Goal: Check status: Check status

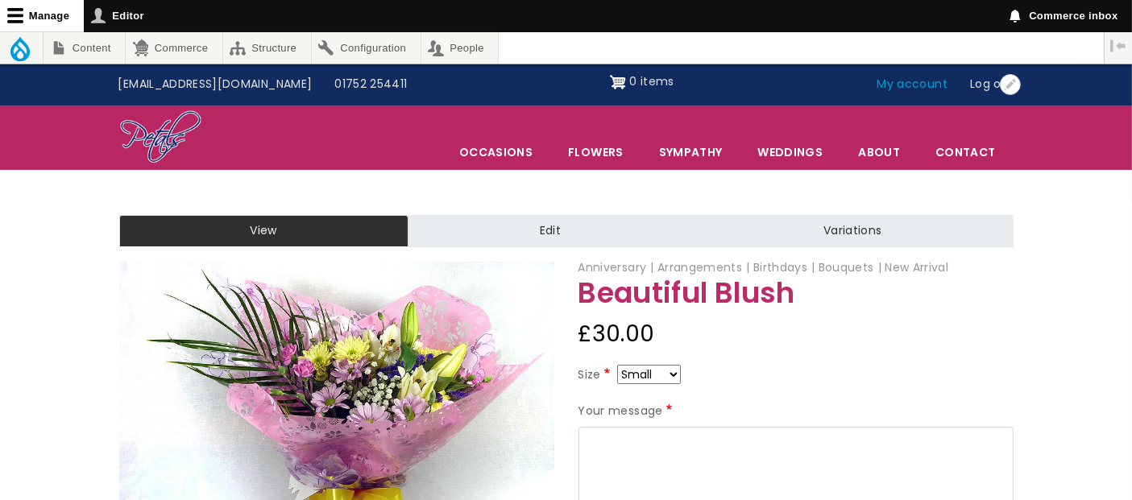
click at [902, 85] on link "My account" at bounding box center [912, 84] width 93 height 31
drag, startPoint x: 895, startPoint y: 100, endPoint x: 893, endPoint y: 111, distance: 11.5
click at [893, 111] on header "Top menu Open Top menu configuration options Configure block Remove block Edit …" at bounding box center [566, 117] width 1132 height 107
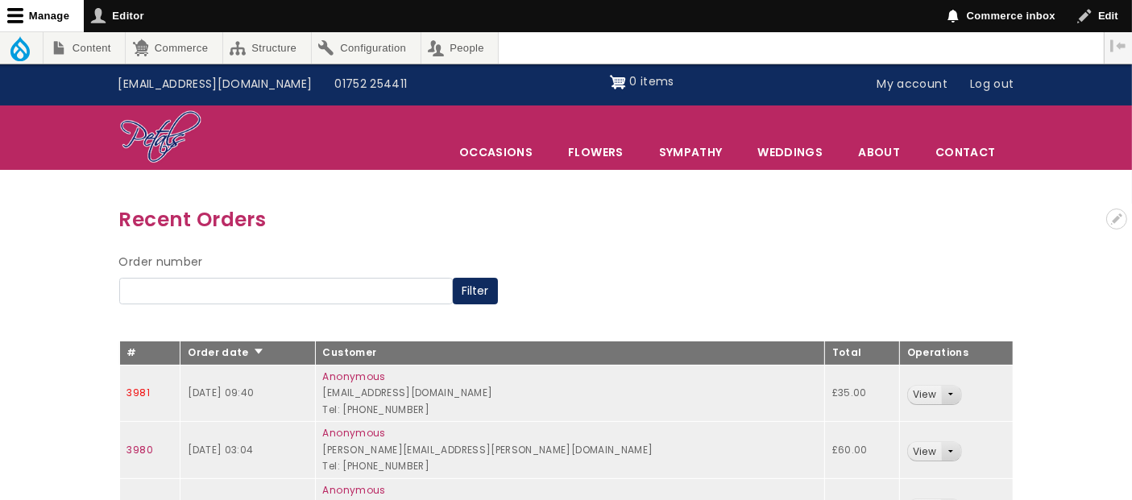
click at [139, 385] on td "3981" at bounding box center [149, 393] width 61 height 57
click at [140, 394] on link "3981" at bounding box center [138, 393] width 23 height 14
